Goal: Task Accomplishment & Management: Use online tool/utility

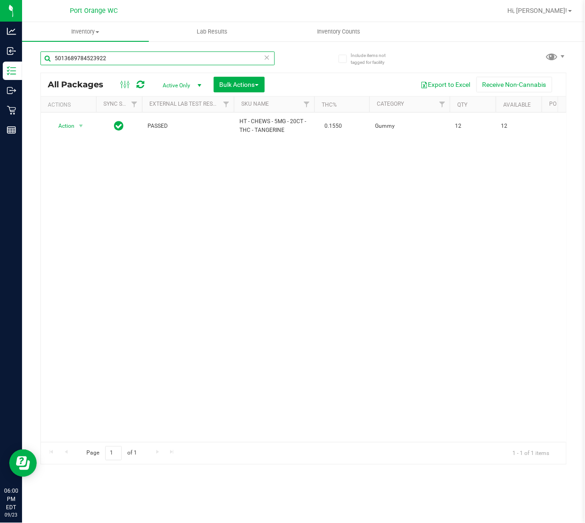
click at [127, 53] on input "5013689784523922" at bounding box center [157, 58] width 234 height 14
type input "[CREDIT_CARD_NUMBER]"
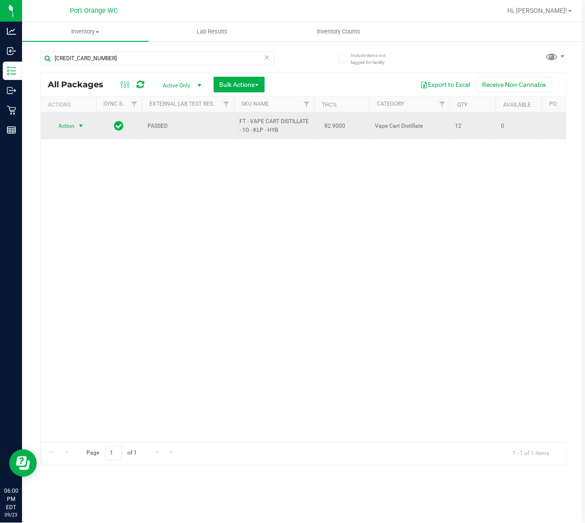
click at [74, 129] on span "Action" at bounding box center [62, 125] width 25 height 13
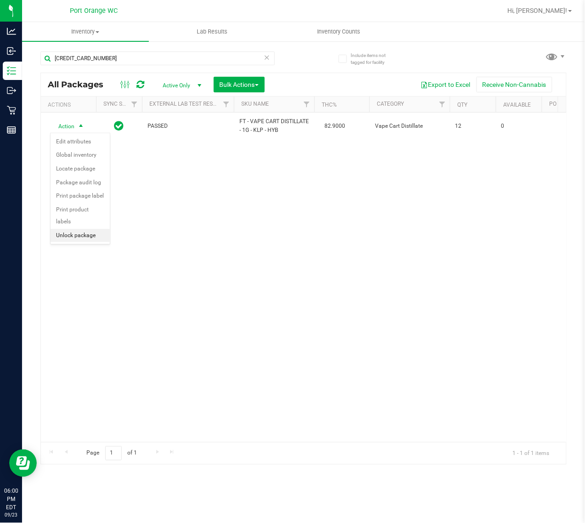
click at [85, 229] on li "Unlock package" at bounding box center [80, 236] width 59 height 14
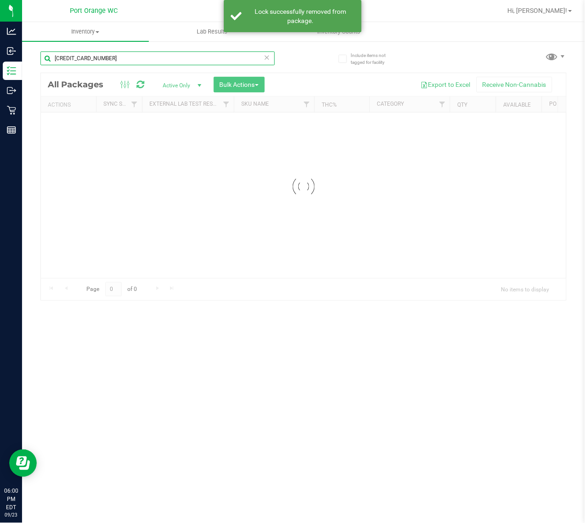
click at [120, 57] on input "[CREDIT_CARD_NUMBER]" at bounding box center [157, 58] width 234 height 14
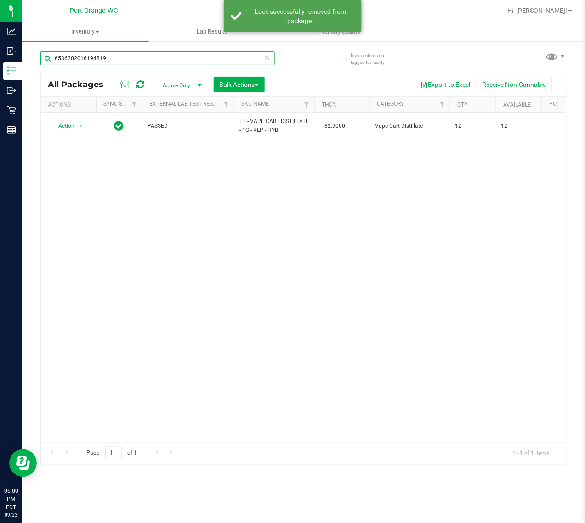
type input "6536202016194819"
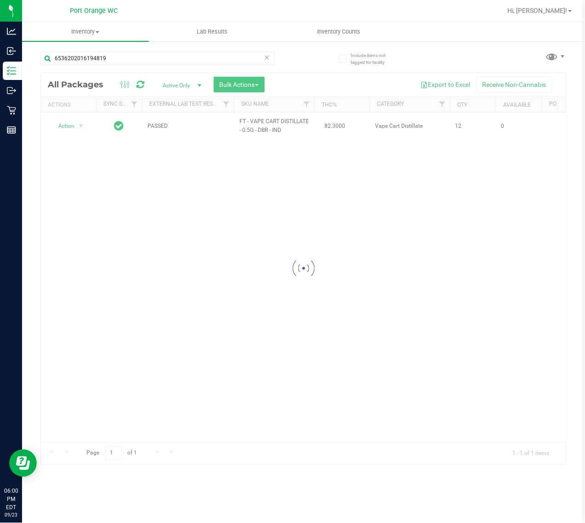
click at [72, 126] on div at bounding box center [303, 268] width 525 height 391
click at [72, 126] on span "Action" at bounding box center [62, 125] width 25 height 13
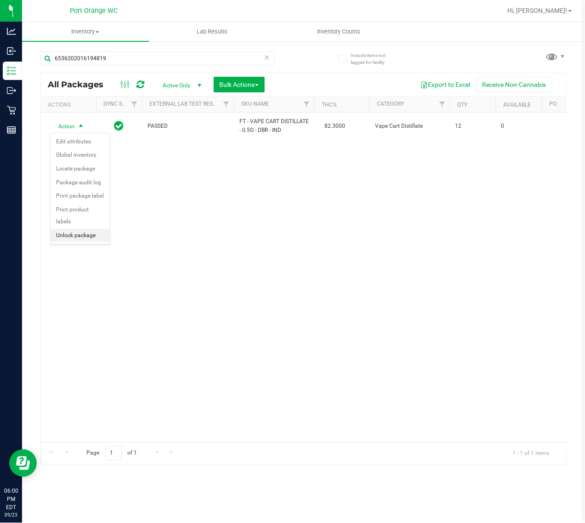
click at [85, 229] on li "Unlock package" at bounding box center [80, 236] width 59 height 14
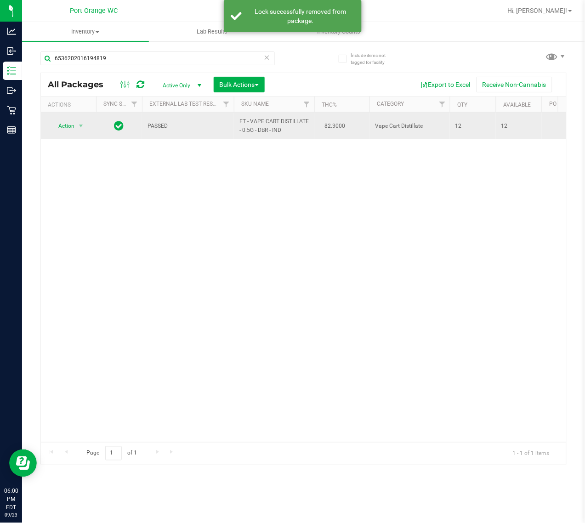
click at [265, 123] on span "FT - VAPE CART DISTILLATE - 0.5G - DBR - IND" at bounding box center [273, 125] width 69 height 17
copy td "FT - VAPE CART DISTILLATE - 0.5G - DBR - IND"
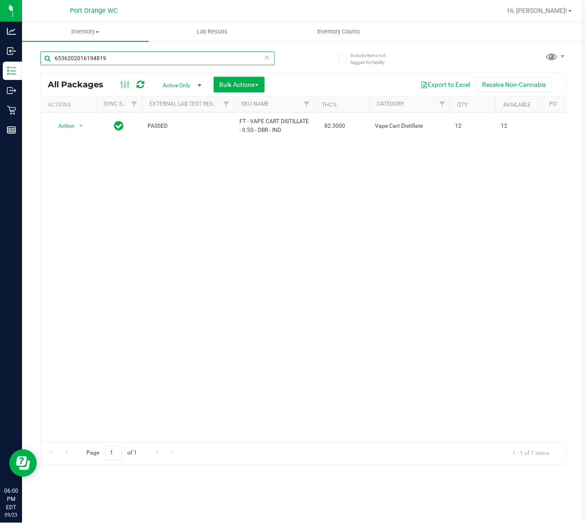
click at [131, 58] on input "6536202016194819" at bounding box center [157, 58] width 234 height 14
paste input "FT - VAPE CART DISTILLATE - 0.5G - DBR - IND"
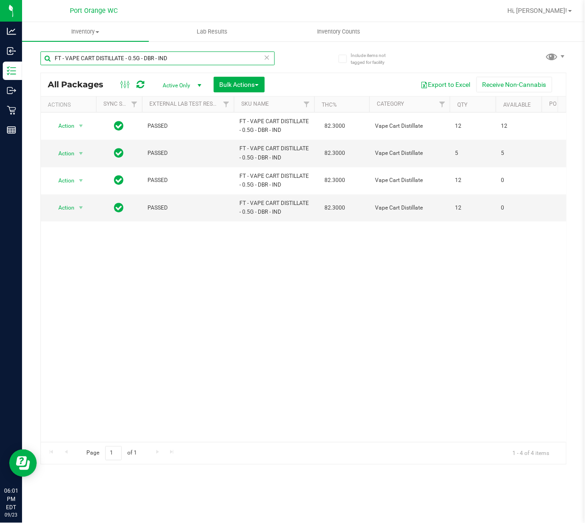
click at [177, 59] on input "FT - VAPE CART DISTILLATE - 0.5G - DBR - IND" at bounding box center [157, 58] width 234 height 14
type input "6536202016194819"
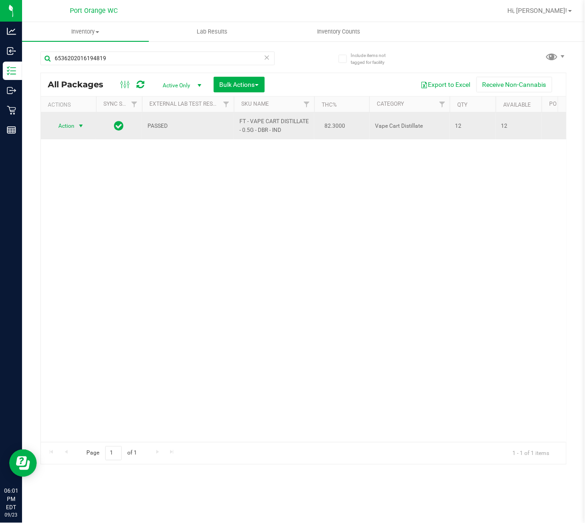
click at [61, 127] on span "Action" at bounding box center [62, 125] width 25 height 13
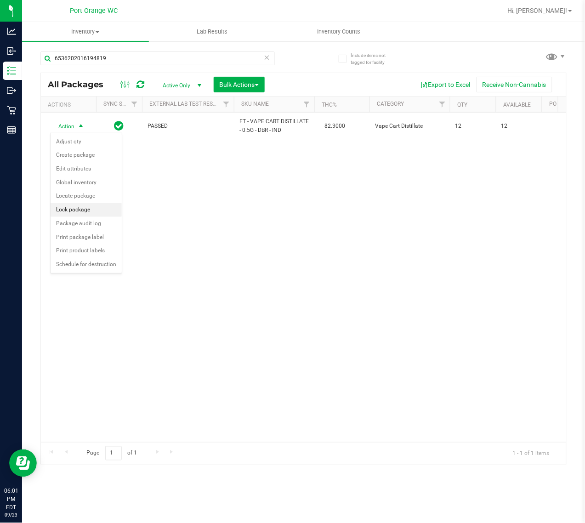
click at [80, 209] on li "Lock package" at bounding box center [86, 210] width 71 height 14
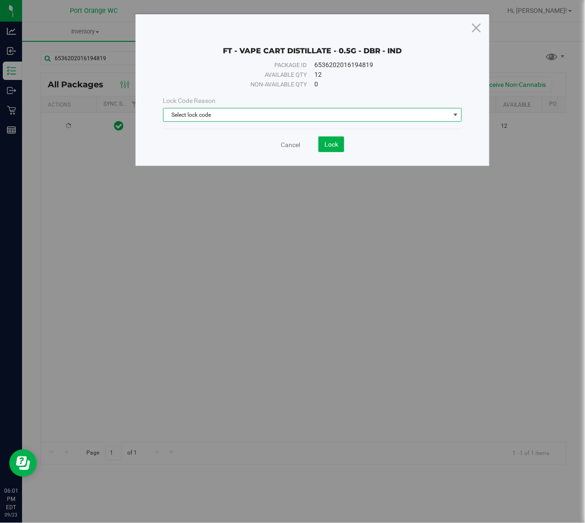
click at [231, 115] on span "Select lock code" at bounding box center [307, 114] width 287 height 13
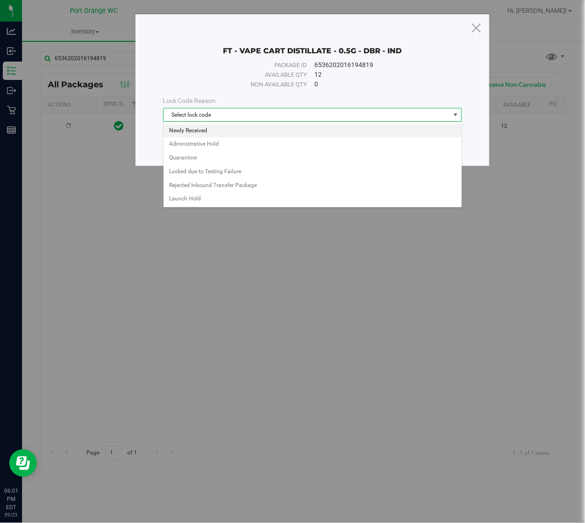
click at [178, 133] on li "Newly Received" at bounding box center [313, 131] width 298 height 14
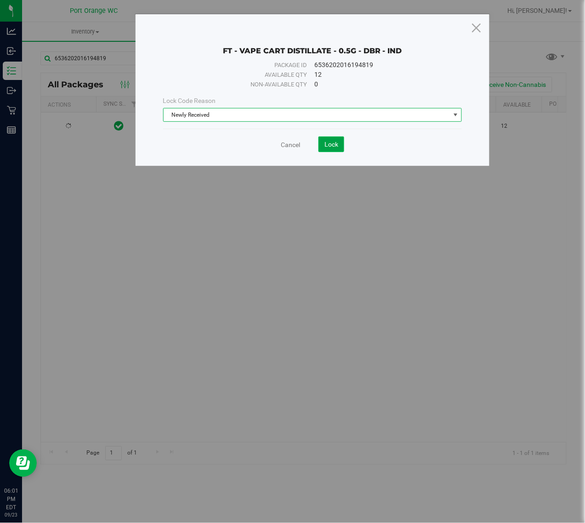
click at [329, 144] on span "Lock" at bounding box center [331, 144] width 14 height 7
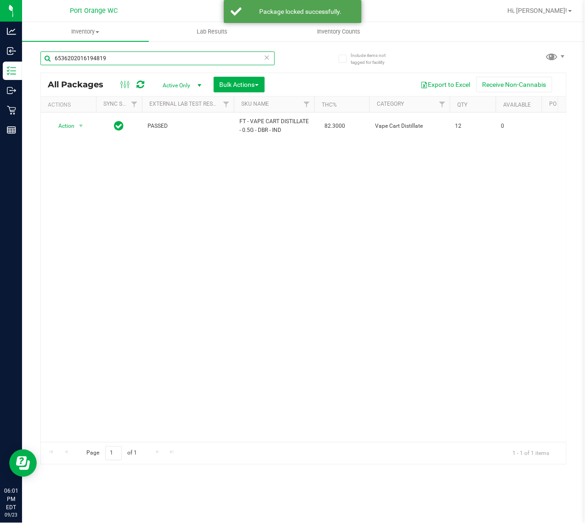
click at [159, 54] on input "6536202016194819" at bounding box center [157, 58] width 234 height 14
type input "3544703929286045"
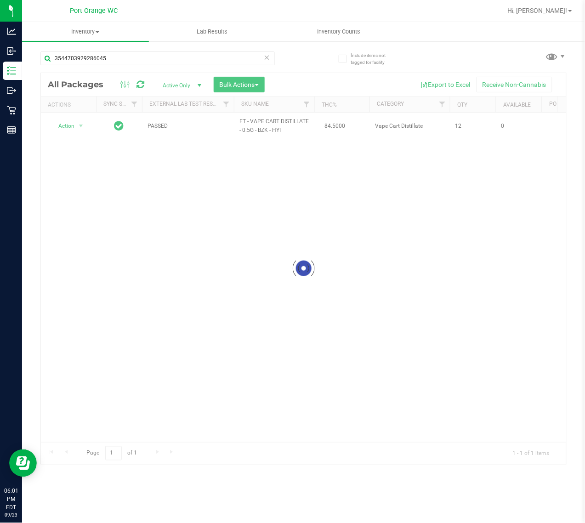
click at [72, 126] on div at bounding box center [303, 268] width 525 height 391
click at [72, 126] on div at bounding box center [68, 126] width 44 height 9
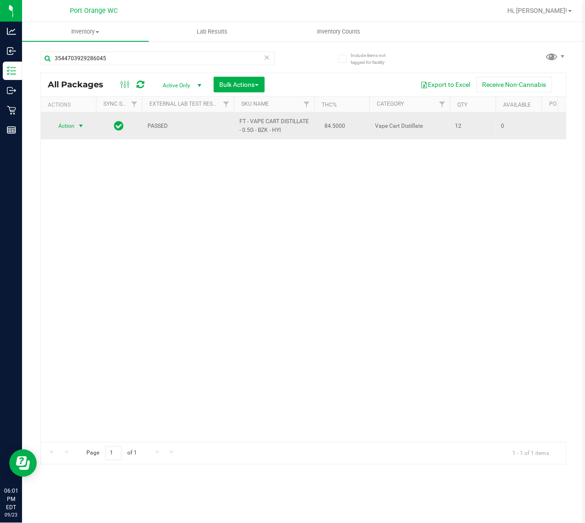
click at [74, 128] on span "Action" at bounding box center [62, 125] width 25 height 13
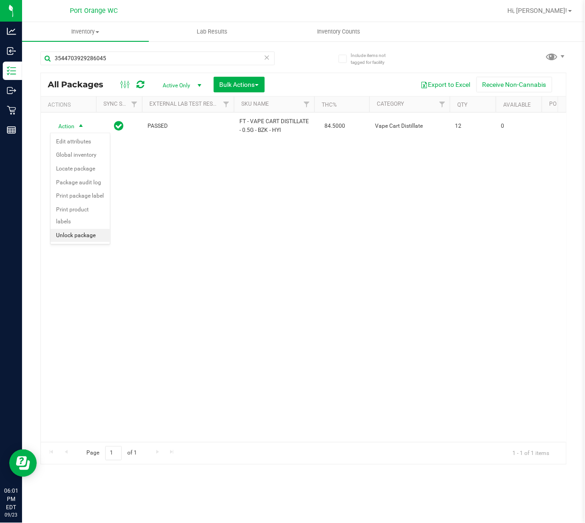
click at [85, 229] on li "Unlock package" at bounding box center [80, 236] width 59 height 14
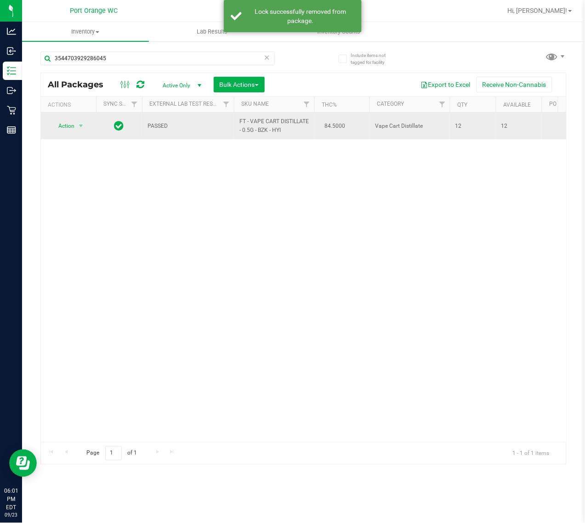
click at [268, 125] on span "FT - VAPE CART DISTILLATE - 0.5G - BZK - HYI" at bounding box center [273, 125] width 69 height 17
copy td "FT - VAPE CART DISTILLATE - 0.5G - BZK - HYI"
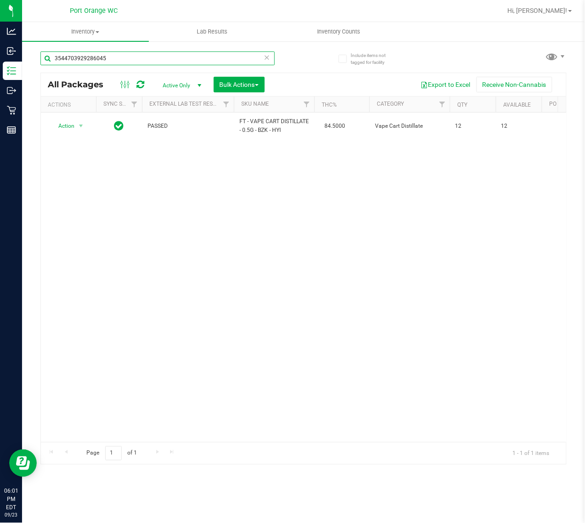
click at [132, 56] on input "3544703929286045" at bounding box center [157, 58] width 234 height 14
paste input "FT - VAPE CART DISTILLATE - 0.5G - BZK - HYI"
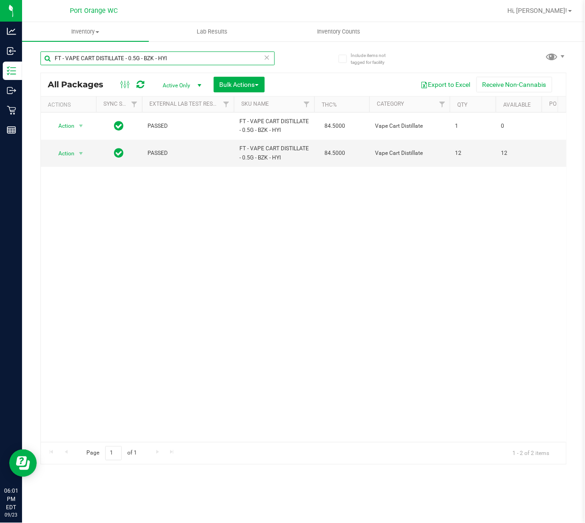
click at [178, 57] on input "FT - VAPE CART DISTILLATE - 0.5G - BZK - HYI" at bounding box center [157, 58] width 234 height 14
type input "0298073327620812"
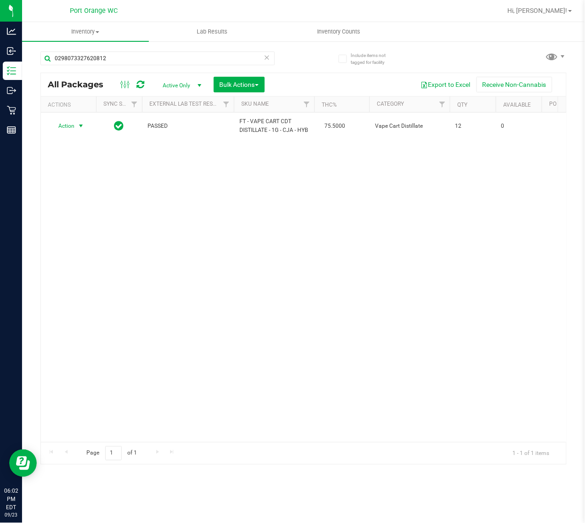
click at [67, 122] on span "Action" at bounding box center [62, 125] width 25 height 13
click at [88, 229] on li "Unlock package" at bounding box center [80, 236] width 59 height 14
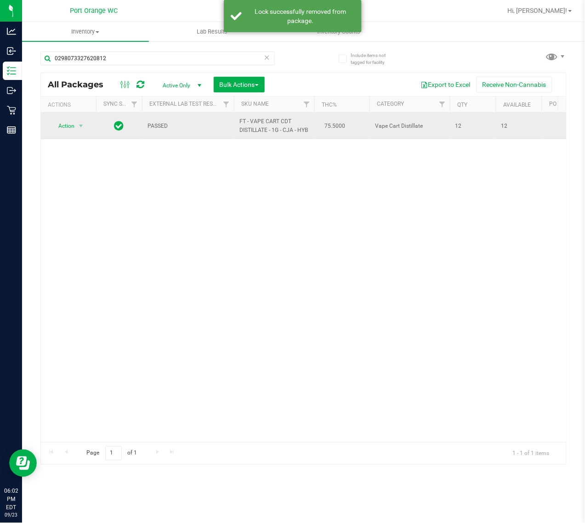
click at [277, 125] on span "FT - VAPE CART CDT DISTILLATE - 1G - CJA - HYB" at bounding box center [273, 125] width 69 height 17
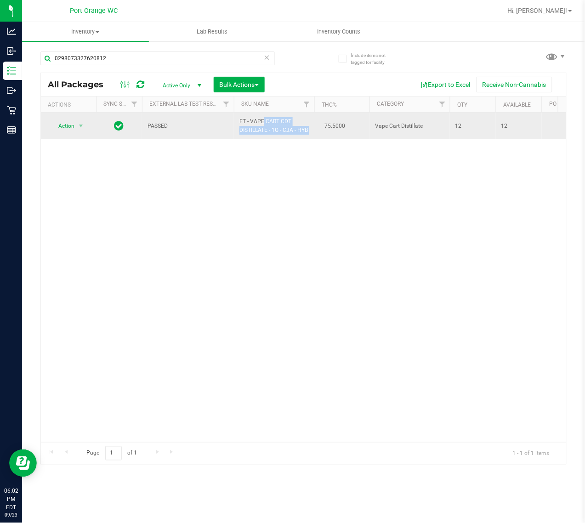
copy td "FT - VAPE CART CDT DISTILLATE - 1G - CJA - HYB"
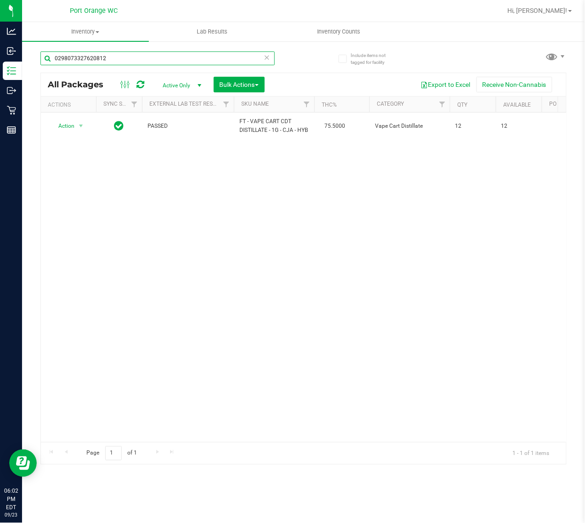
click at [148, 57] on input "0298073327620812" at bounding box center [157, 58] width 234 height 14
paste input "FT - VAPE CART CDT DISTILLATE - 1G - CJA - HYB"
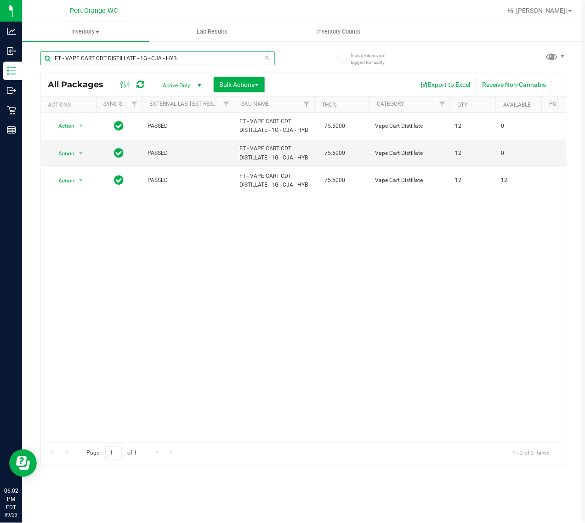
type input "FT - VAPE CART CDT DISTILLATE - 1G - CJA - HYB"
click at [267, 58] on icon at bounding box center [267, 56] width 6 height 11
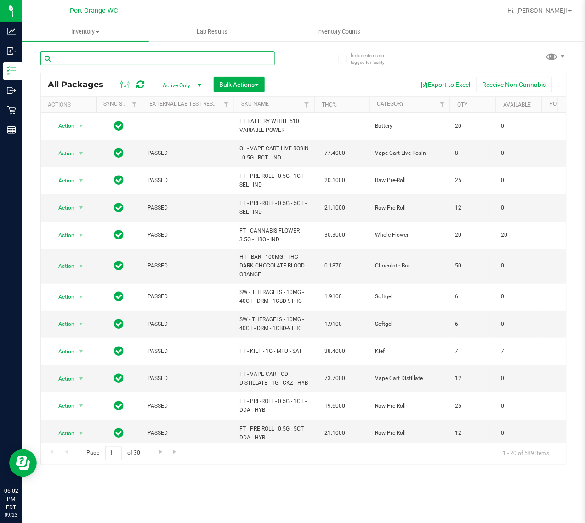
click at [177, 54] on input "text" at bounding box center [157, 58] width 234 height 14
type input "0760891031067531"
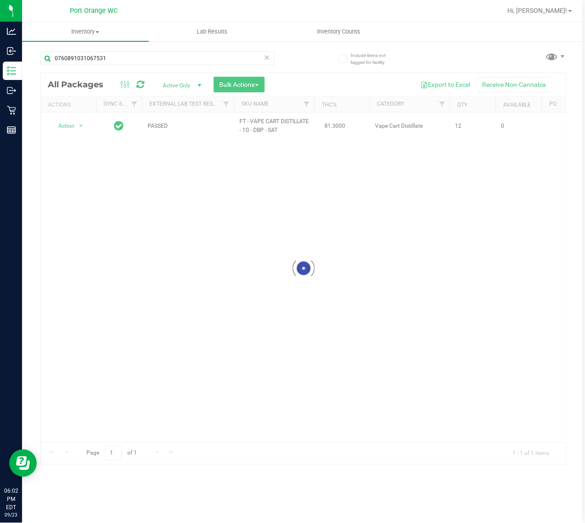
click at [76, 125] on div at bounding box center [303, 268] width 525 height 391
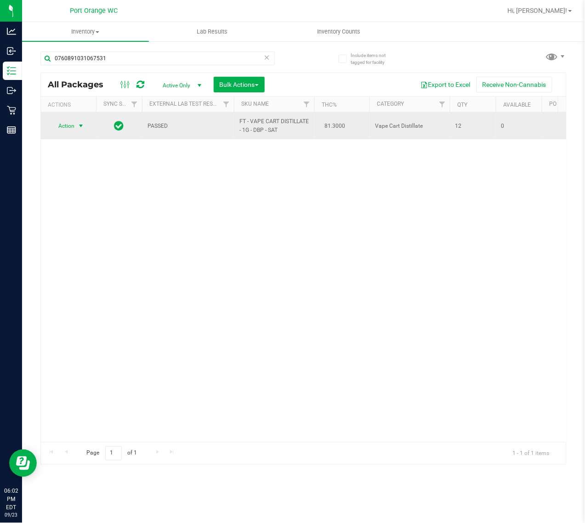
click at [69, 123] on span "Action" at bounding box center [62, 125] width 25 height 13
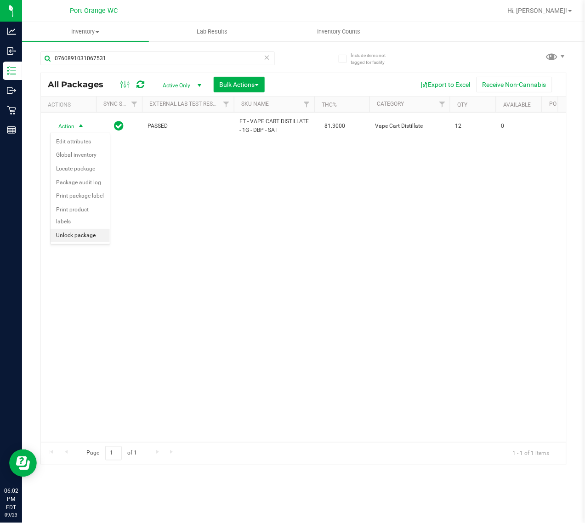
drag, startPoint x: 81, startPoint y: 226, endPoint x: 96, endPoint y: 215, distance: 18.3
click at [81, 229] on li "Unlock package" at bounding box center [80, 236] width 59 height 14
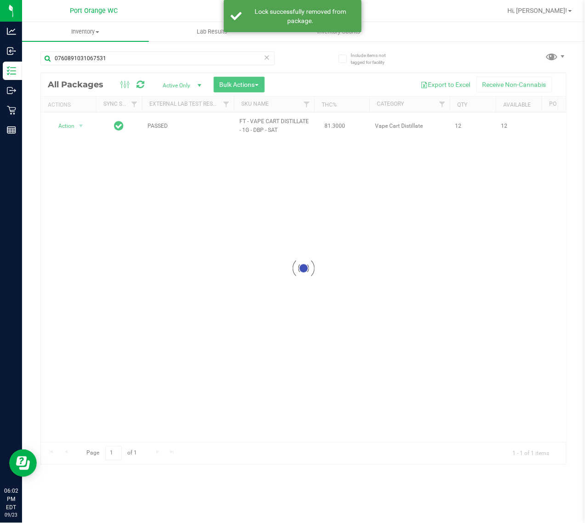
click at [256, 125] on div at bounding box center [303, 268] width 525 height 391
click at [256, 125] on span "FT - VAPE CART DISTILLATE - 1G - DBP - SAT" at bounding box center [273, 125] width 69 height 17
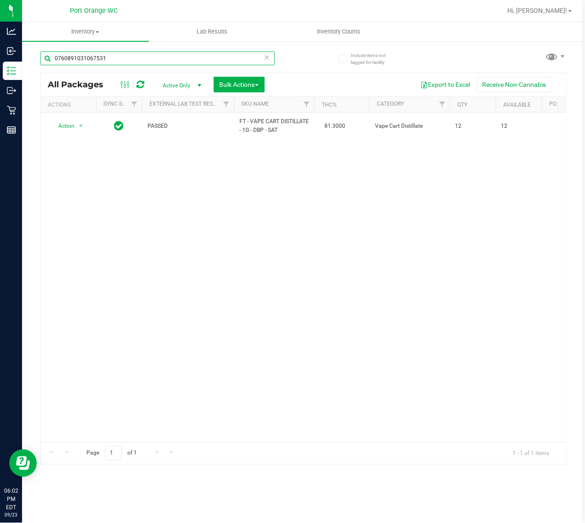
click at [119, 58] on input "0760891031067531" at bounding box center [157, 58] width 234 height 14
paste input "FT - VAPE CART DISTILLATE - 1G - DBP - SAT"
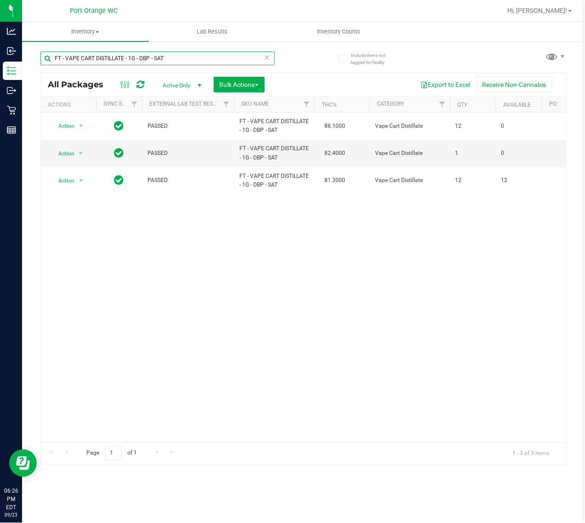
click at [130, 59] on input "FT - VAPE CART DISTILLATE - 1G - DBP - SAT" at bounding box center [157, 58] width 234 height 14
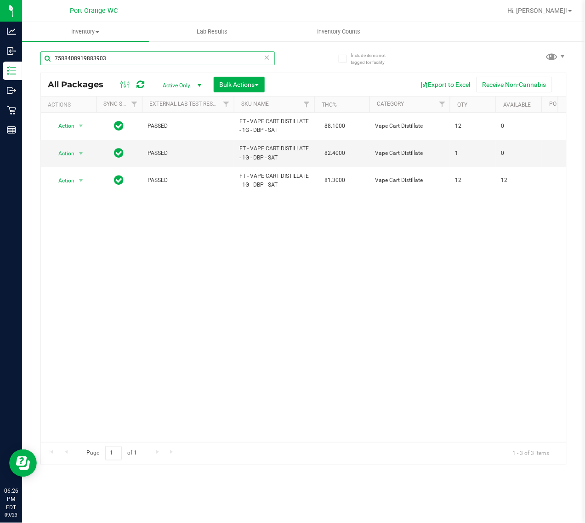
type input "7588408919883903"
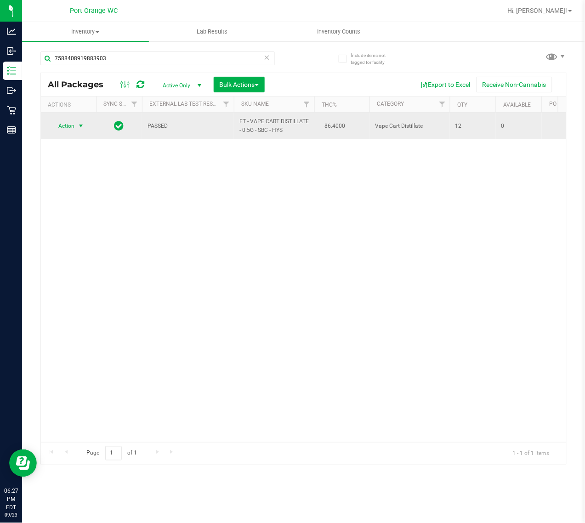
click at [81, 129] on span "select" at bounding box center [80, 125] width 7 height 7
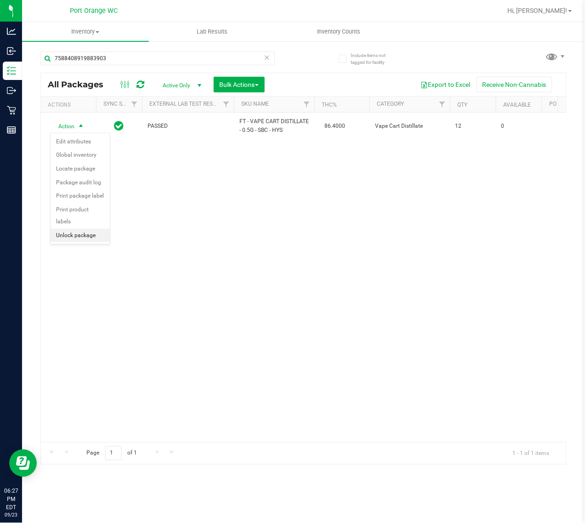
click at [71, 229] on li "Unlock package" at bounding box center [80, 236] width 59 height 14
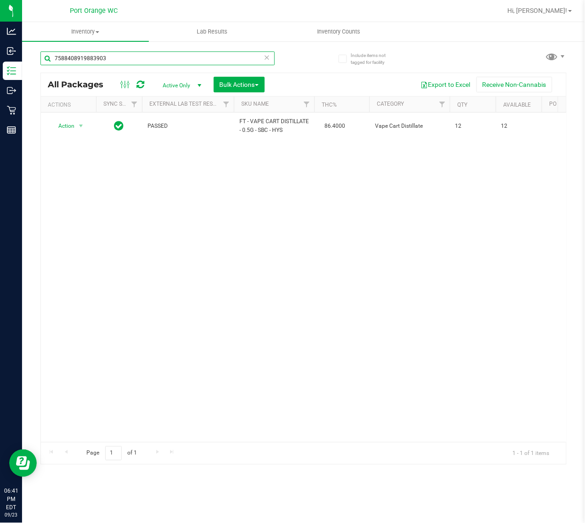
click at [122, 59] on input "7588408919883903" at bounding box center [157, 58] width 234 height 14
drag, startPoint x: 122, startPoint y: 59, endPoint x: 129, endPoint y: 65, distance: 9.5
click at [129, 65] on input "7588408919883903" at bounding box center [157, 58] width 234 height 14
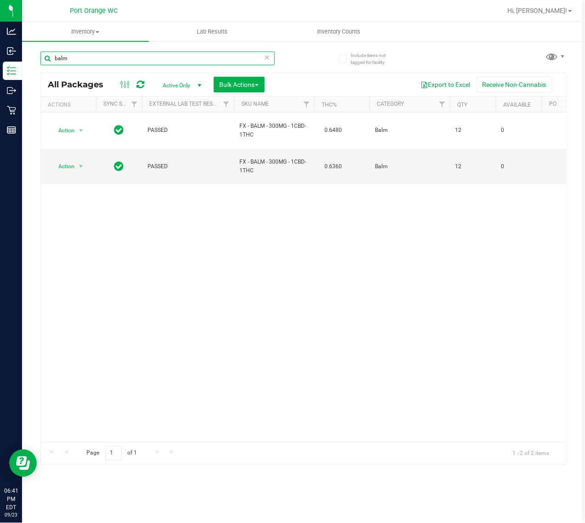
click at [148, 53] on input "balm" at bounding box center [157, 58] width 234 height 14
type input "3783415220754676"
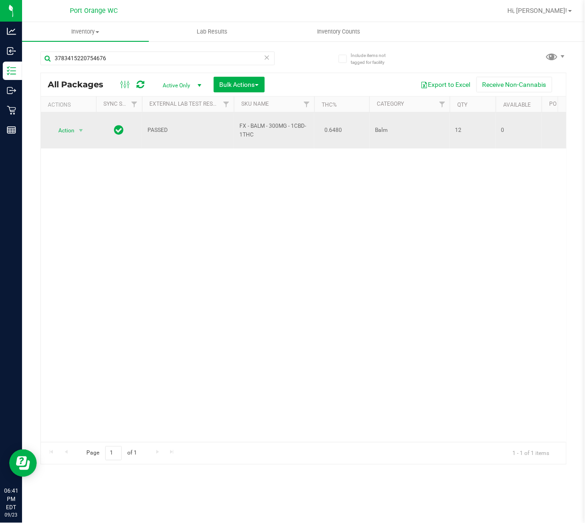
click at [68, 137] on td "Action Action Edit attributes Global inventory Locate package Package audit log…" at bounding box center [68, 131] width 55 height 36
click at [66, 126] on span "Action" at bounding box center [62, 130] width 25 height 13
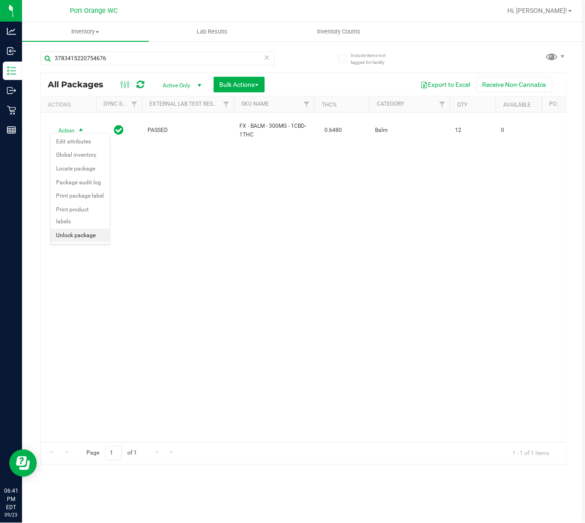
click at [73, 229] on li "Unlock package" at bounding box center [80, 236] width 59 height 14
